Goal: Information Seeking & Learning: Learn about a topic

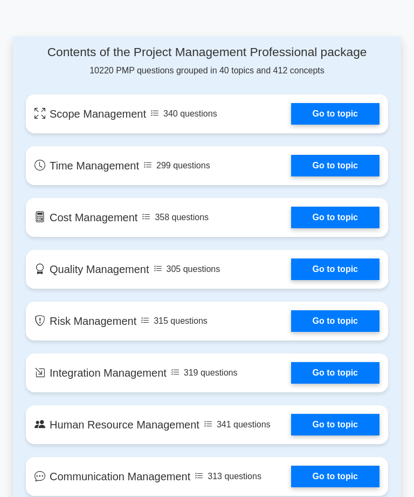
scroll to position [800, 0]
click at [370, 125] on link "Go to topic" at bounding box center [335, 114] width 88 height 22
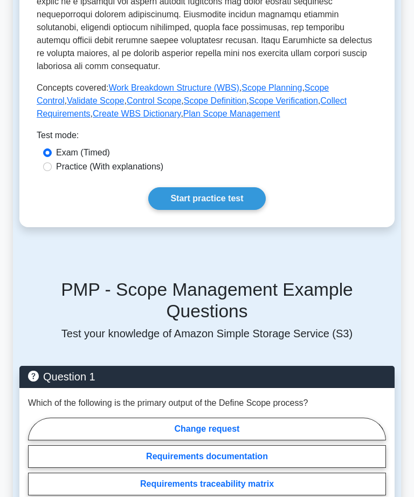
scroll to position [473, 0]
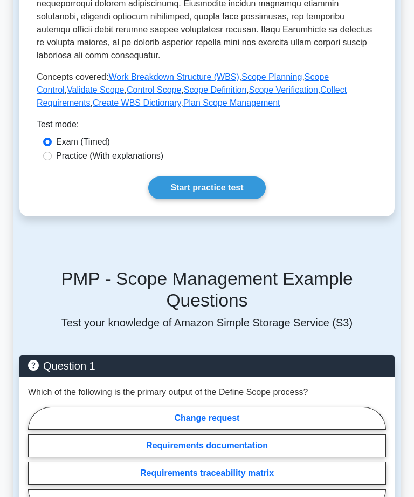
click at [257, 199] on link "Start practice test" at bounding box center [206, 187] width 117 height 23
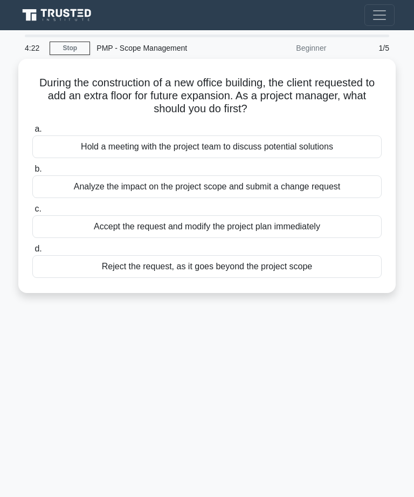
click at [355, 146] on div "Hold a meeting with the project team to discuss potential solutions" at bounding box center [206, 146] width 349 height 23
click at [32, 133] on input "a. Hold a meeting with the project team to discuss potential solutions" at bounding box center [32, 129] width 0 height 7
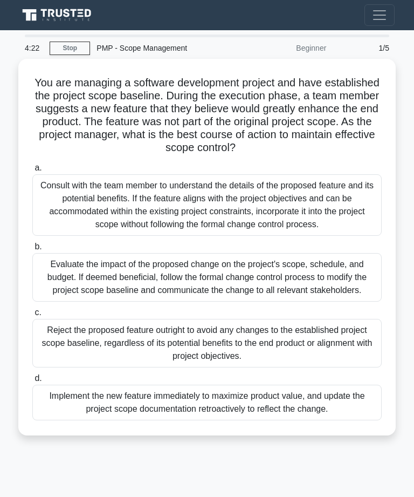
click at [355, 146] on h5 "You are managing a software development project and have established the projec…" at bounding box center [207, 115] width 352 height 79
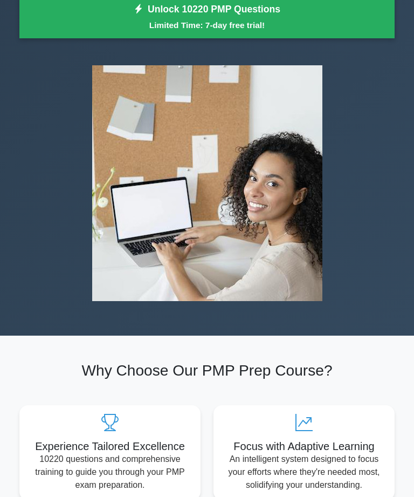
scroll to position [164, 0]
